Goal: Information Seeking & Learning: Learn about a topic

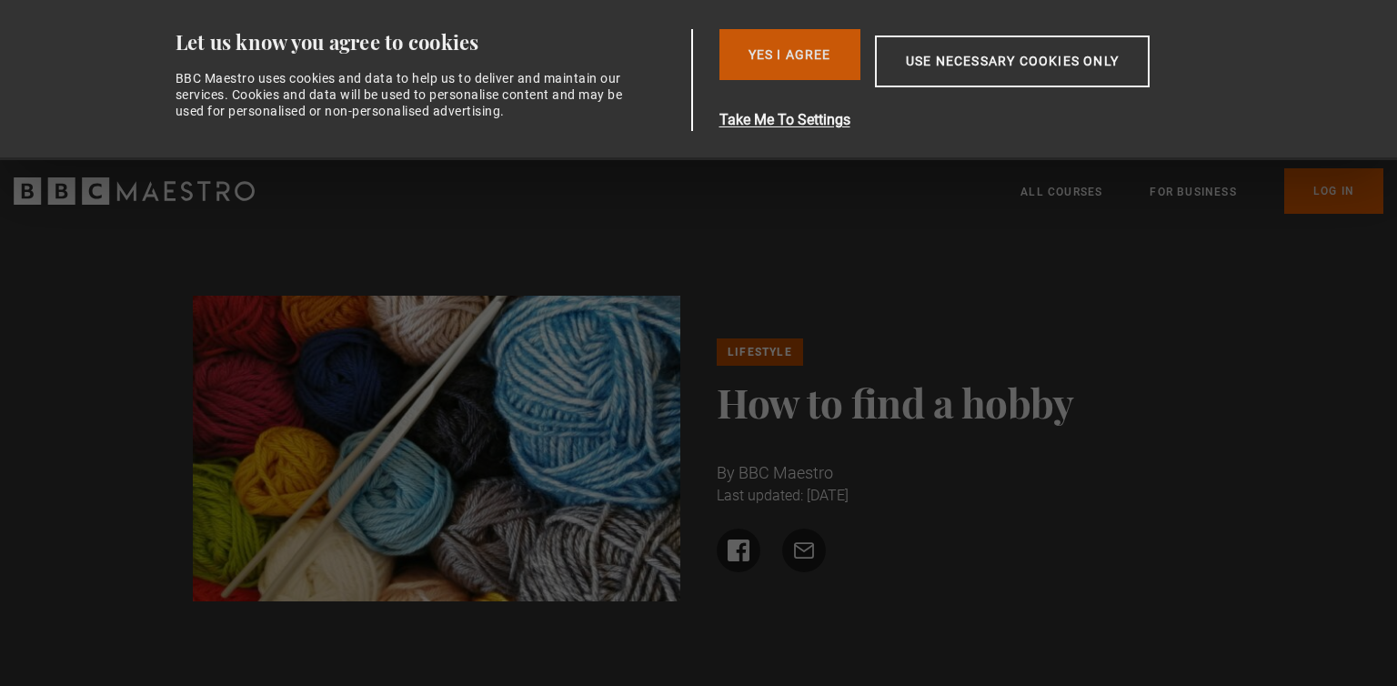
click at [817, 53] on button "Yes I Agree" at bounding box center [789, 54] width 141 height 51
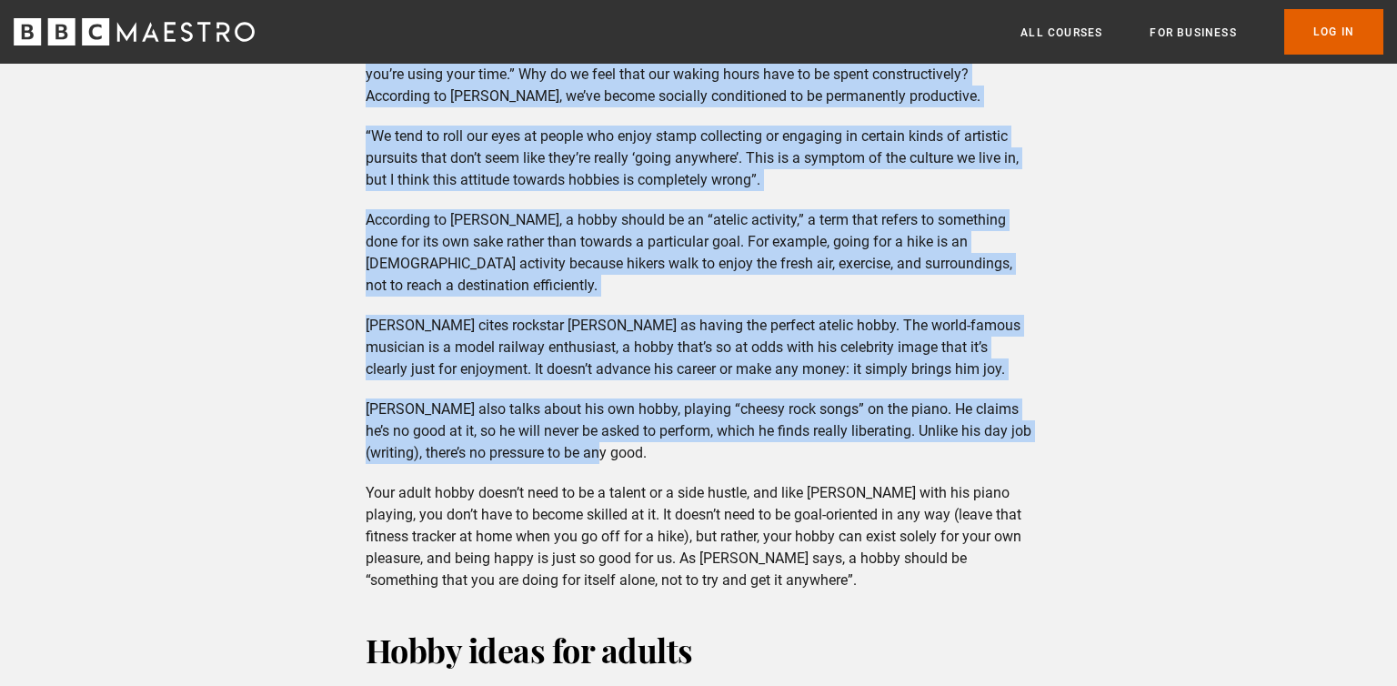
scroll to position [1248, 0]
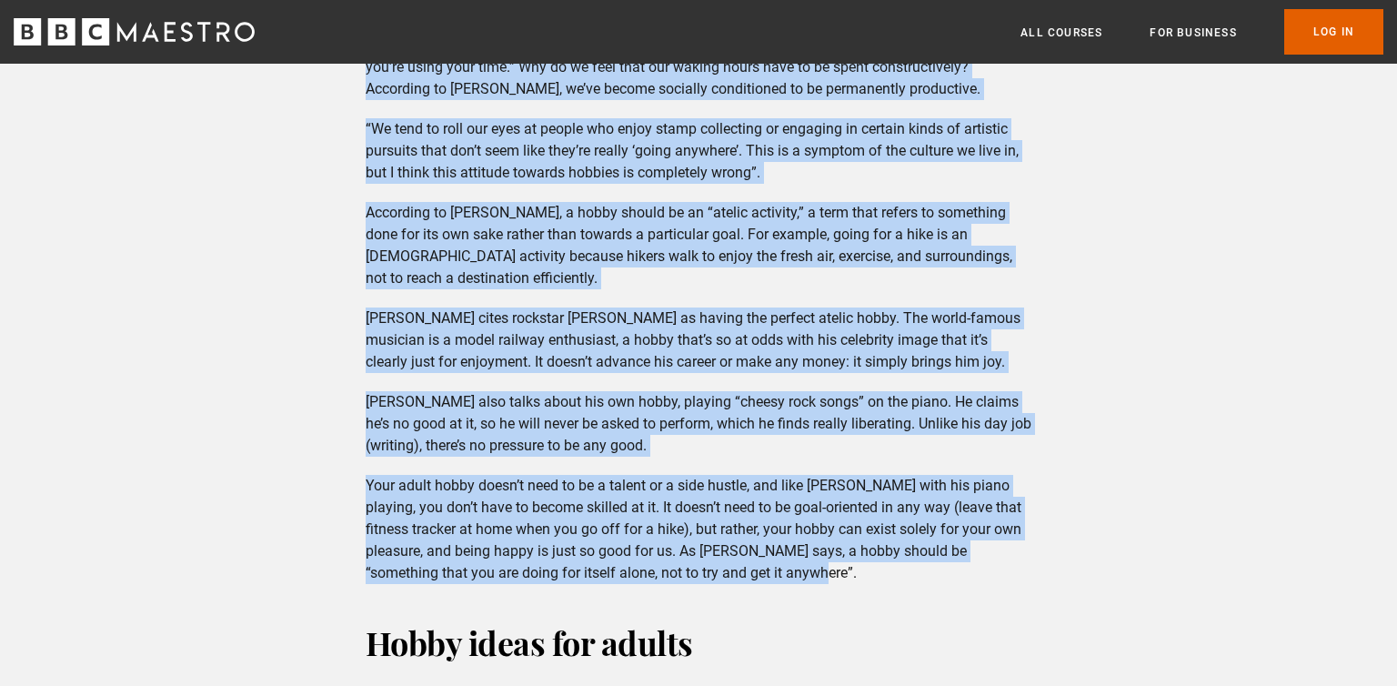
drag, startPoint x: 369, startPoint y: 241, endPoint x: 900, endPoint y: 577, distance: 628.3
click at [900, 577] on div "Why having a hobby is good for adults Is it considered immature to have a hobby…" at bounding box center [699, 256] width 696 height 655
copy div "Lor ipsumd s ametc ad elit sed doeius Te in utlaboreet dolorema al enim a minim…"
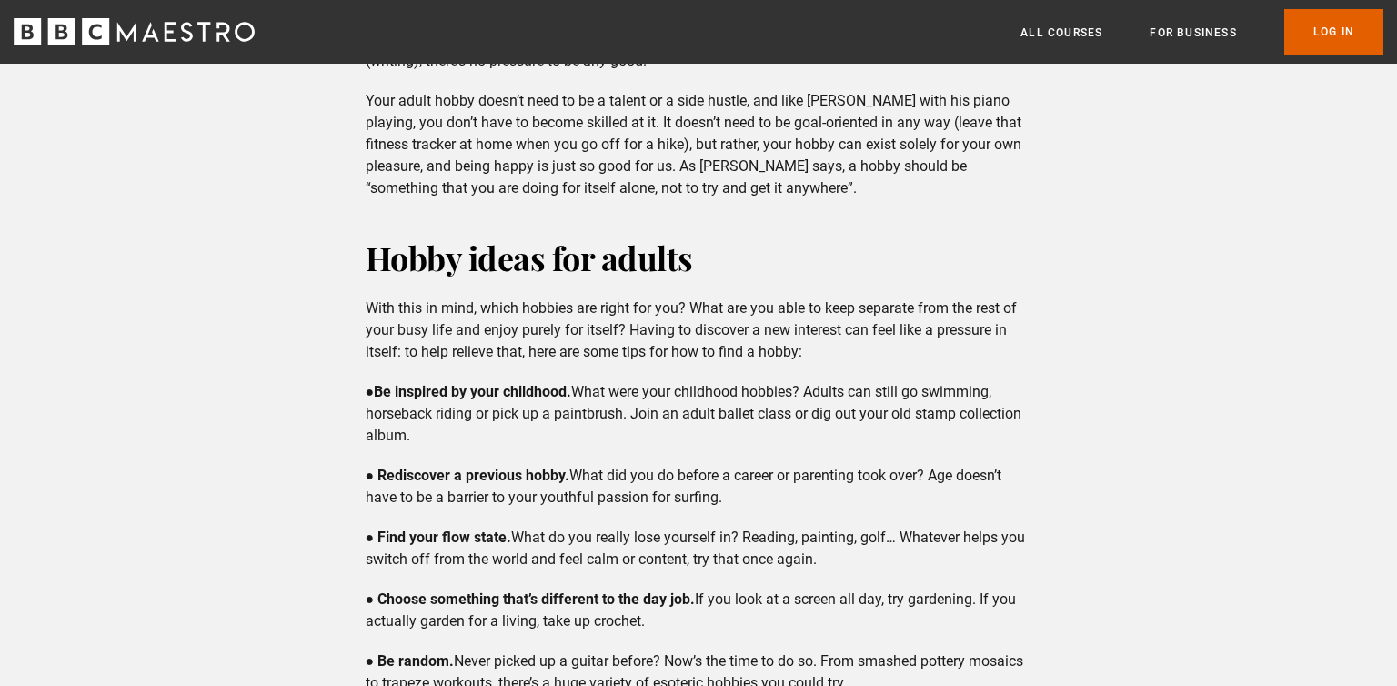
click at [775, 464] on div "Hobby ideas for adults With this in mind, which hobbies are right for you? What…" at bounding box center [699, 465] width 696 height 458
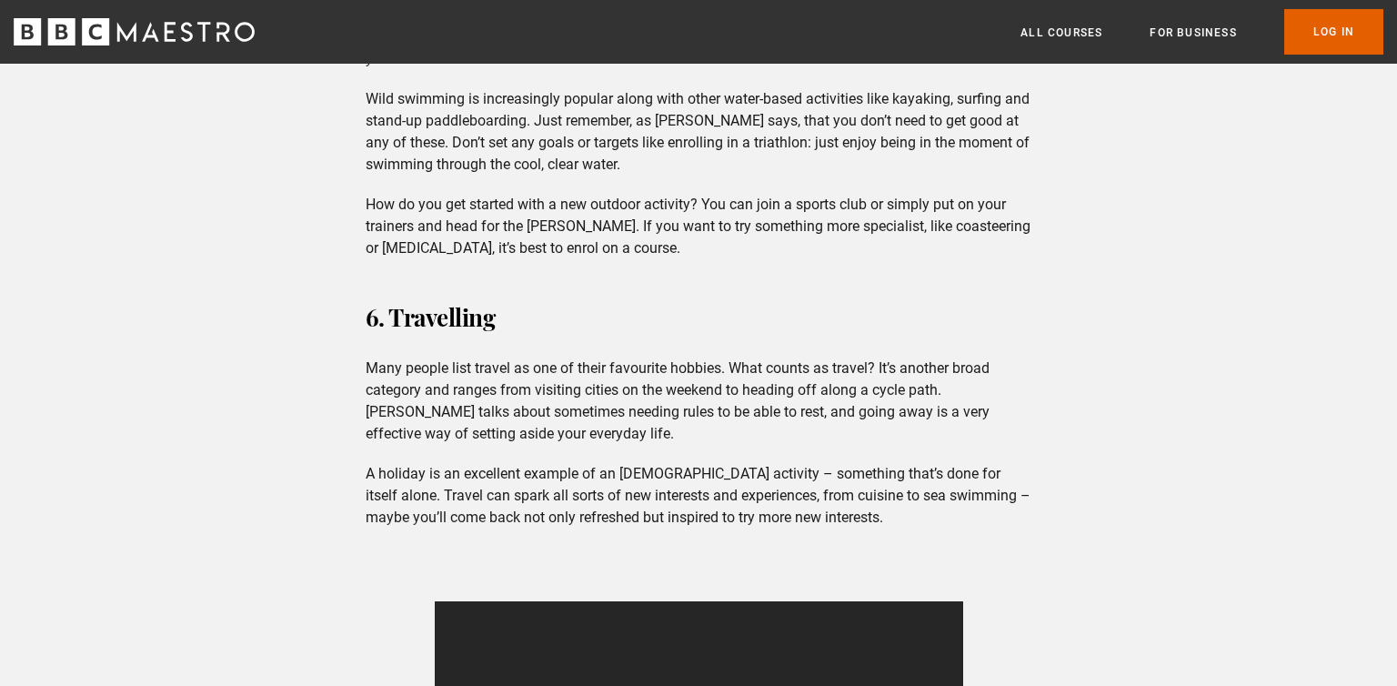
scroll to position [4514, 0]
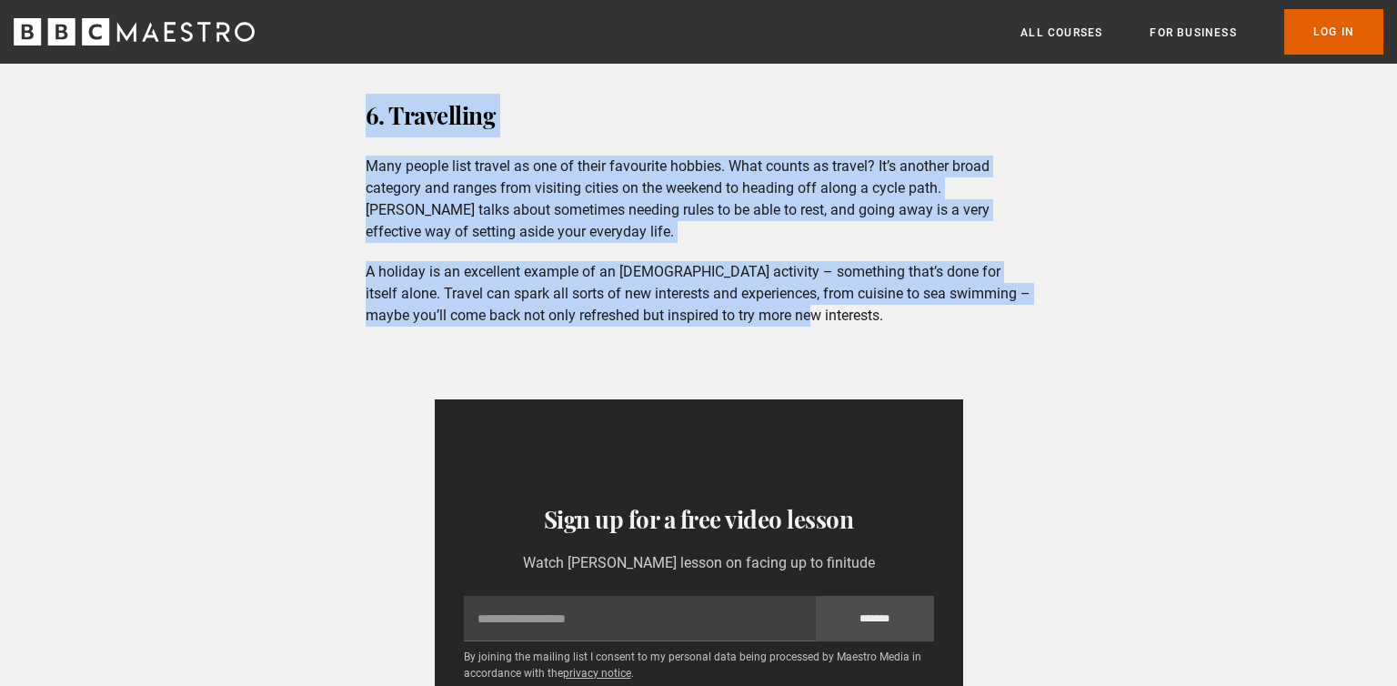
drag, startPoint x: 368, startPoint y: 313, endPoint x: 828, endPoint y: 307, distance: 459.3
copy div "Lore ipsu do sita, conse adipisc eli seddo eiu tem? Inci utl etd magn al enim a…"
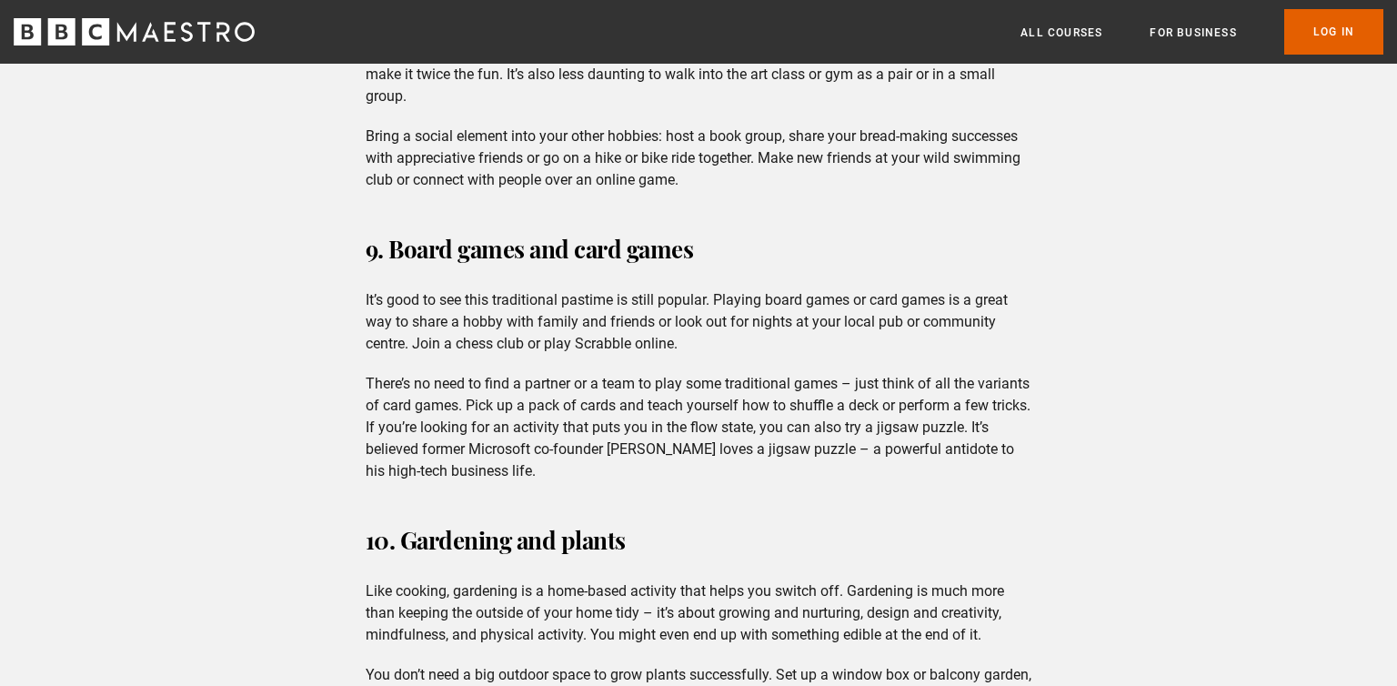
scroll to position [6050, 0]
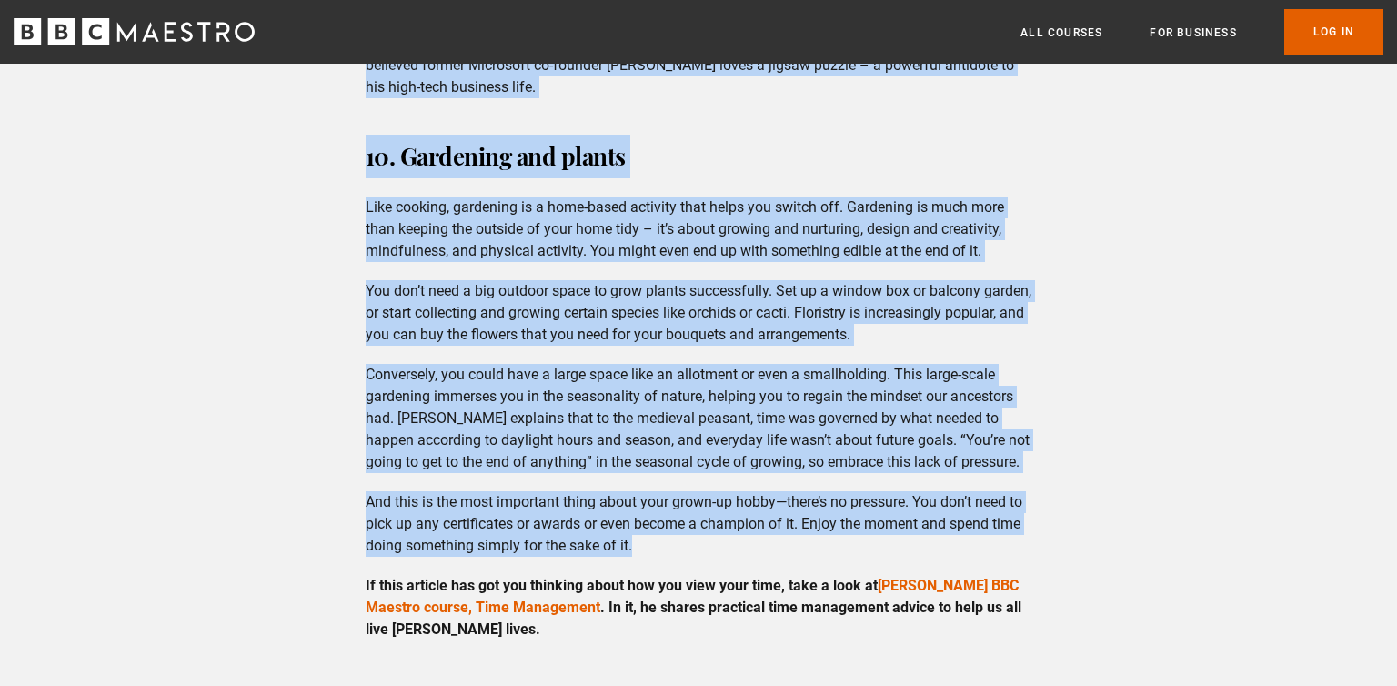
drag, startPoint x: 351, startPoint y: 227, endPoint x: 719, endPoint y: 548, distance: 488.0
copy div "6. LOR, ipsu dol sitame Conse adi el sedd eiusmo tempor incididunt ut lab. Etdo…"
click at [846, 141] on h3 "10. Gardening and plants" at bounding box center [699, 157] width 667 height 44
